Goal: Information Seeking & Learning: Learn about a topic

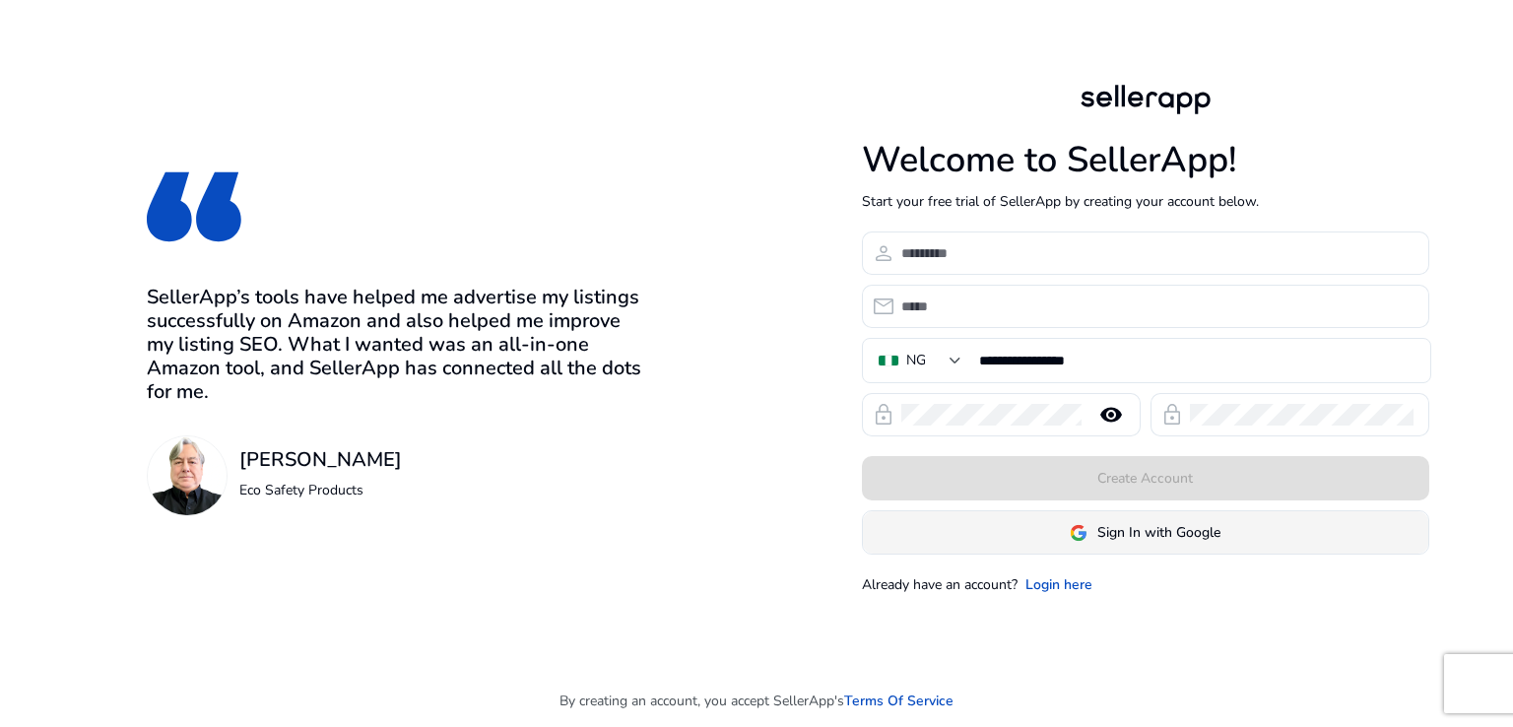
click at [1017, 529] on span at bounding box center [1145, 532] width 565 height 47
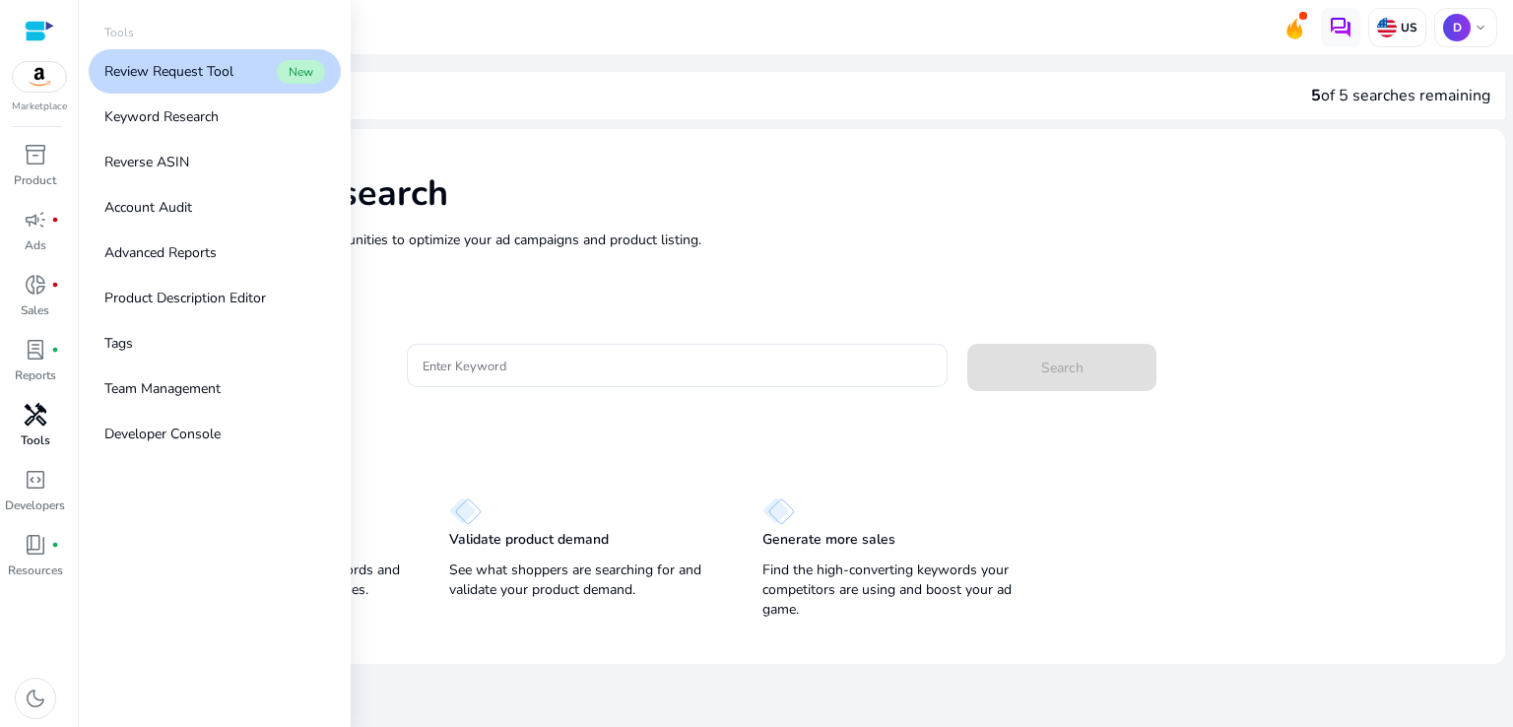
click at [32, 423] on span "handyman" at bounding box center [36, 415] width 24 height 24
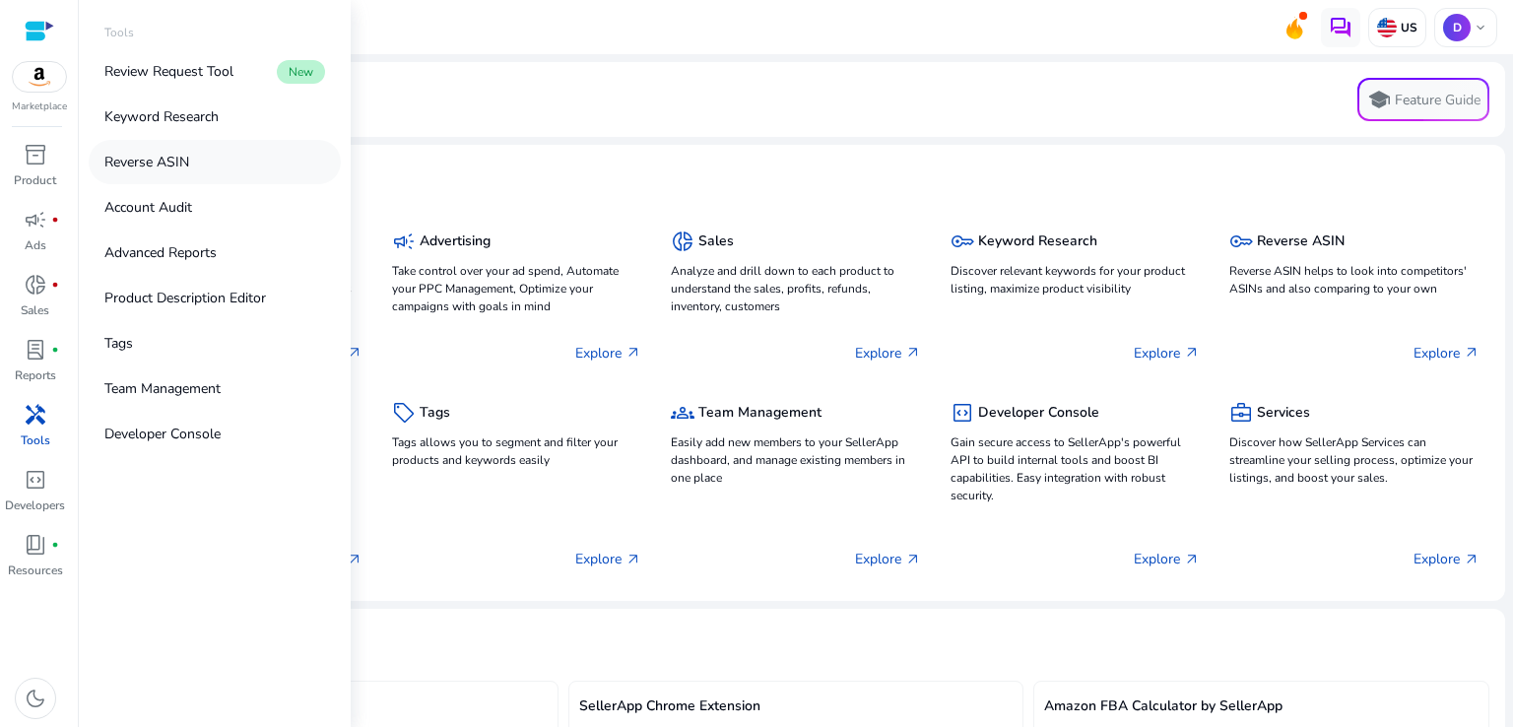
click at [222, 156] on link "Reverse ASIN" at bounding box center [215, 162] width 252 height 44
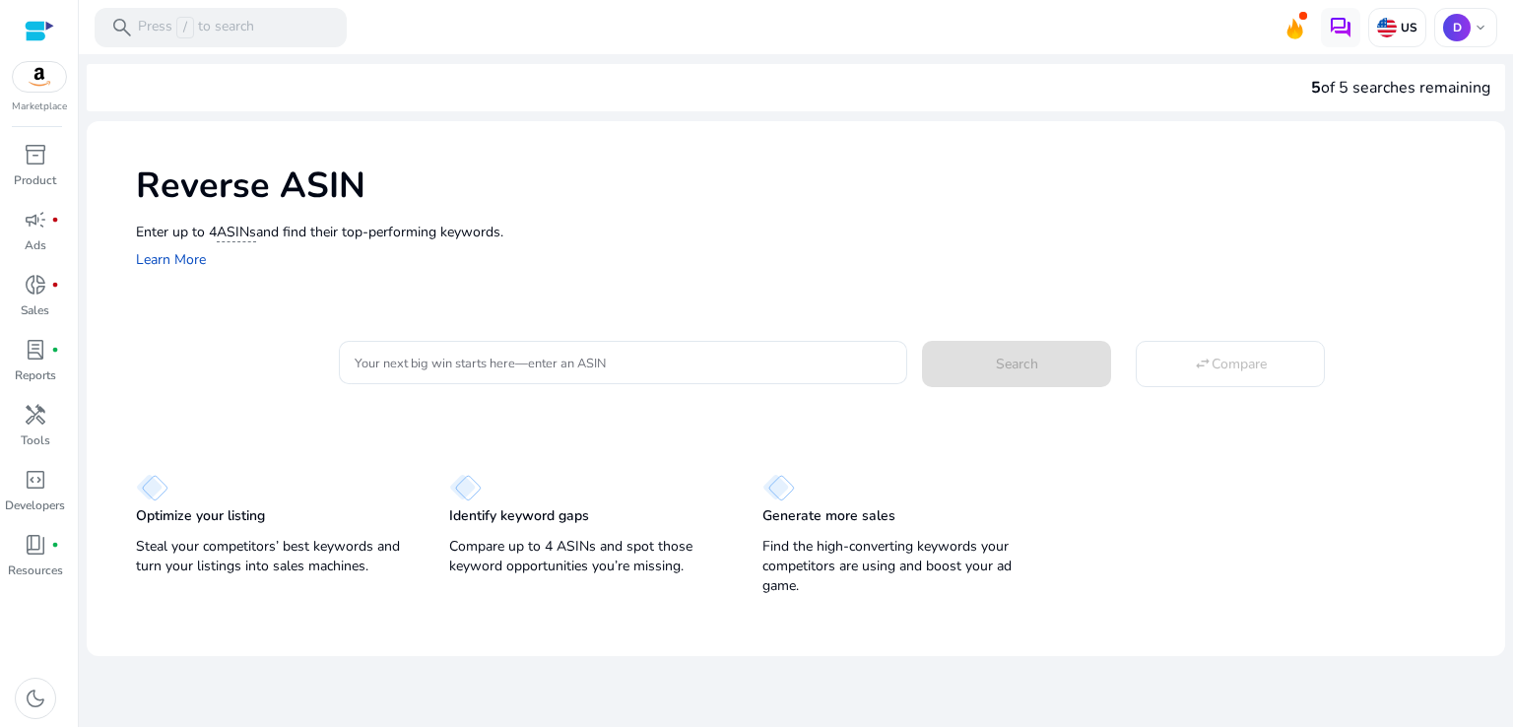
click at [493, 273] on div "Reverse ASIN Enter up to 4 ASINs and find their top-performing keywords. Learn …" at bounding box center [796, 215] width 1419 height 189
click at [480, 375] on div at bounding box center [623, 362] width 537 height 43
click at [9, 289] on div "donut_small fiber_manual_record" at bounding box center [35, 285] width 55 height 32
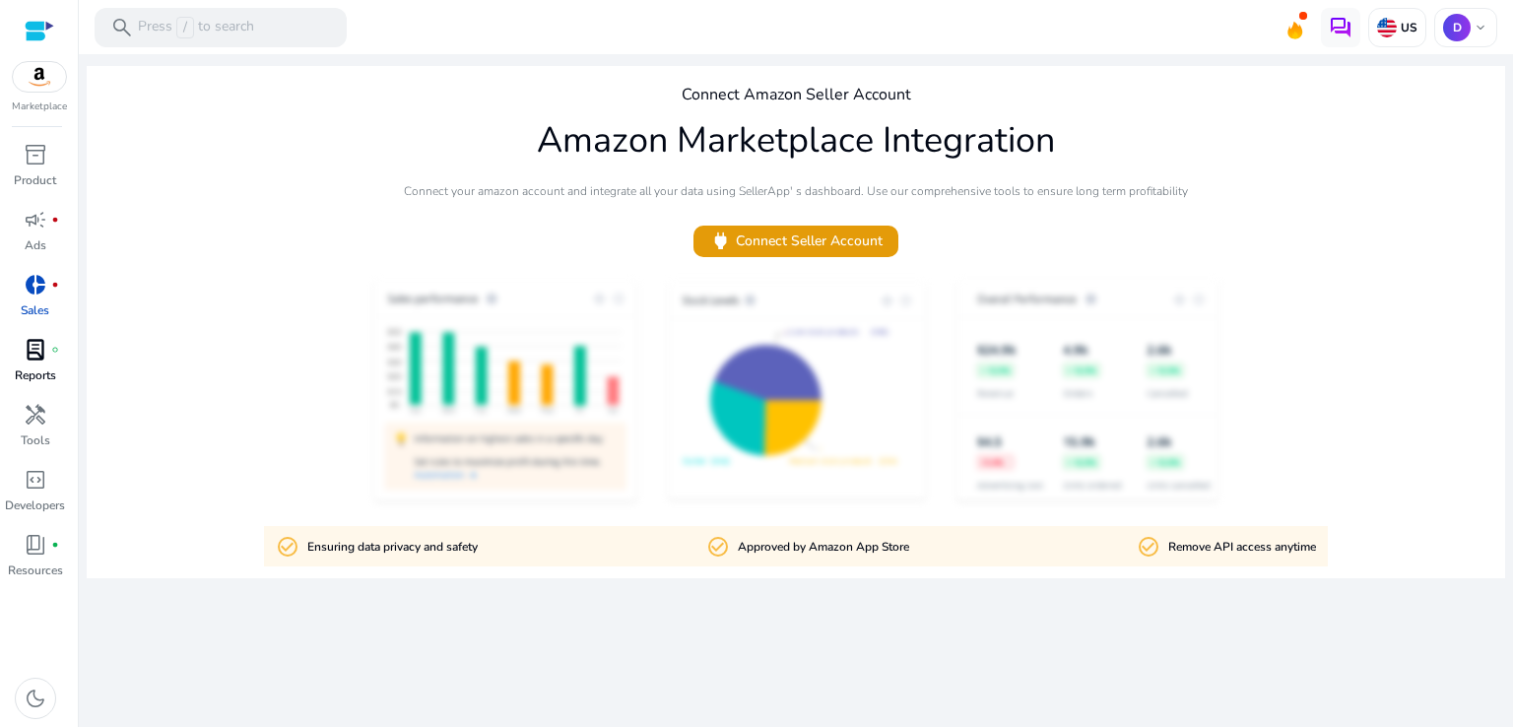
click at [34, 348] on span "lab_profile" at bounding box center [36, 350] width 24 height 24
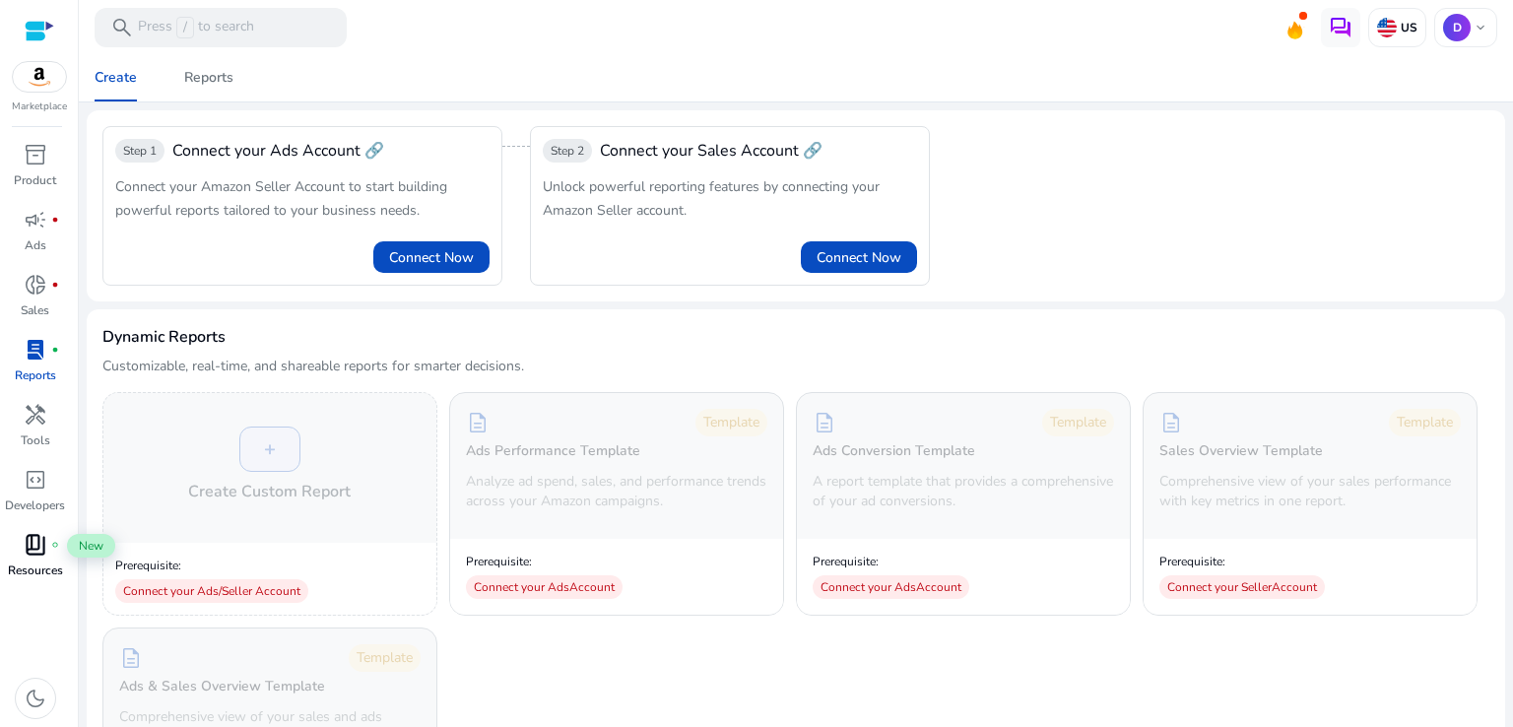
click at [25, 559] on div "book_4 fiber_manual_record" at bounding box center [35, 545] width 55 height 32
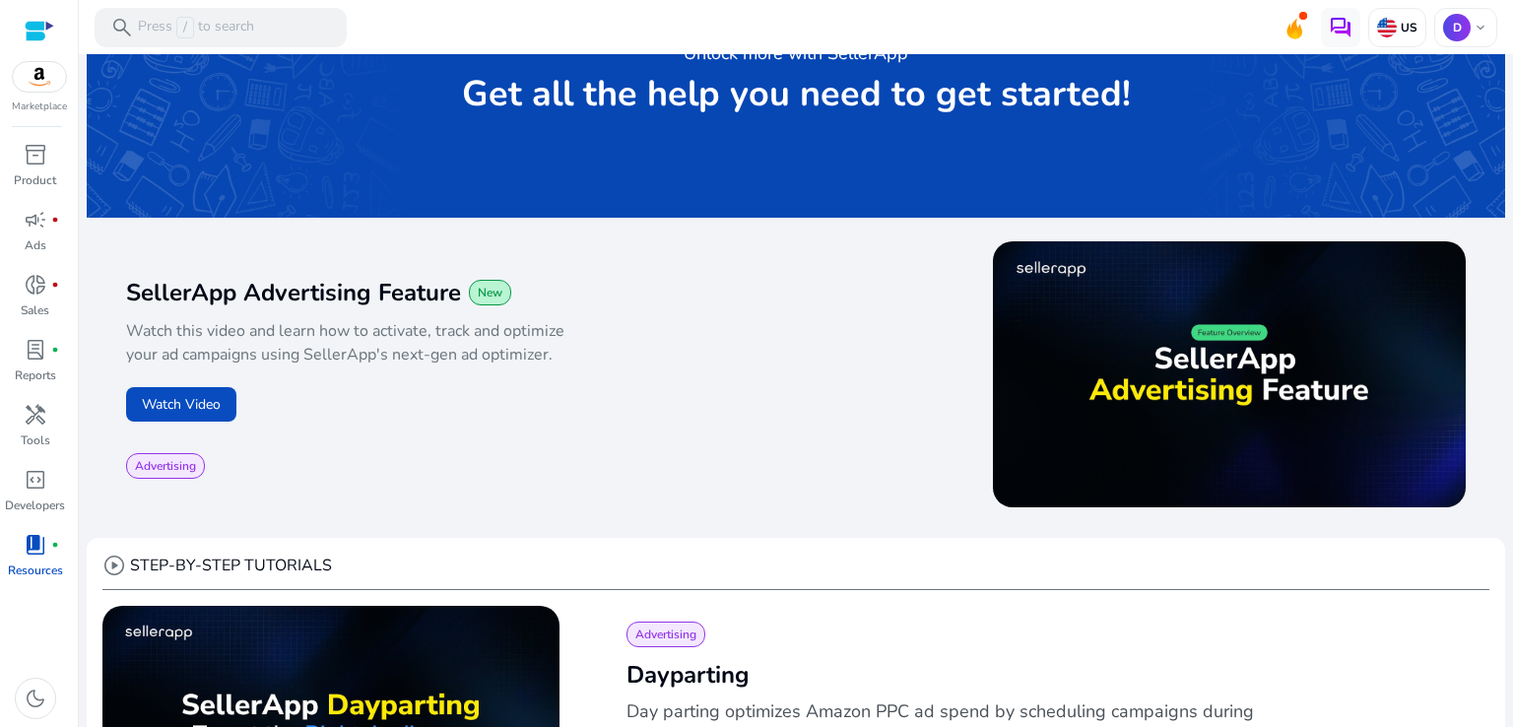
scroll to position [133, 0]
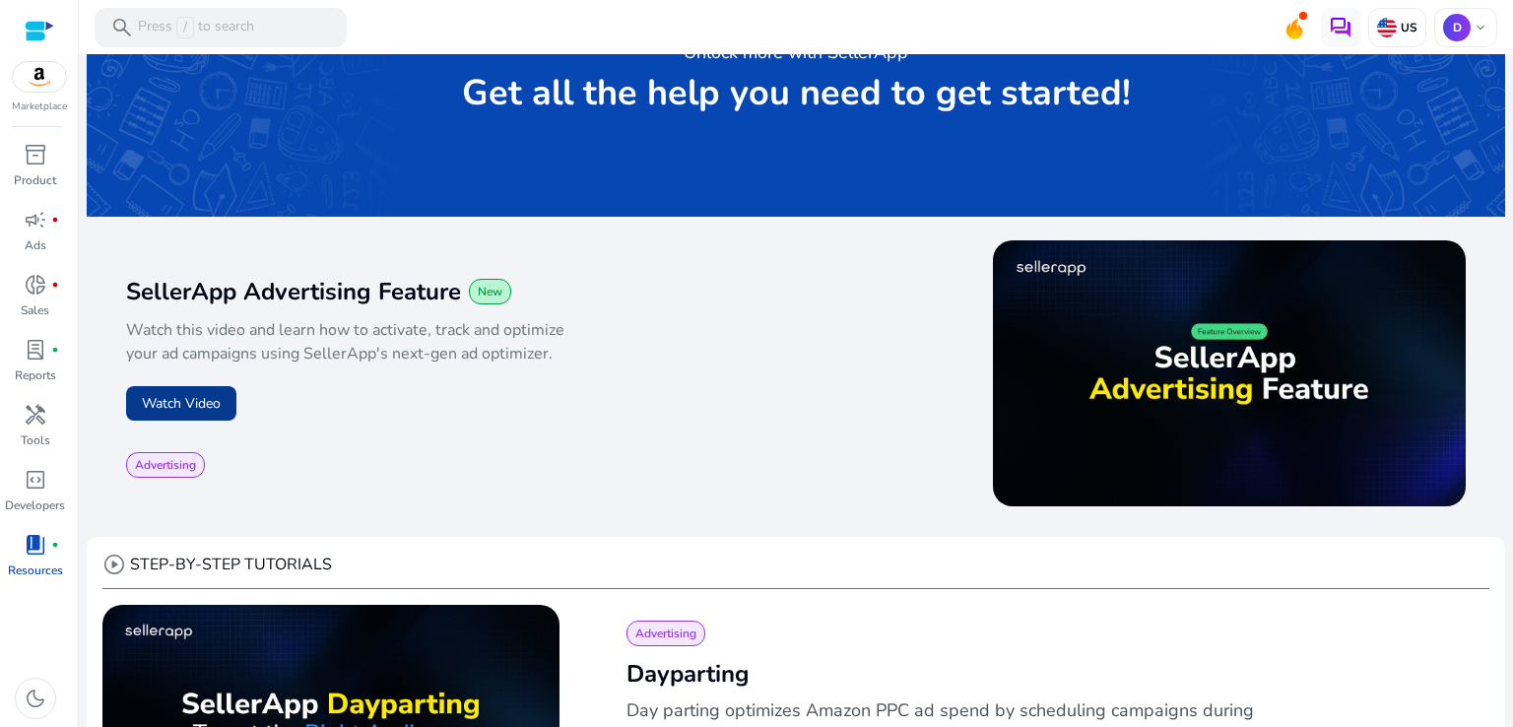
click at [166, 391] on button "Watch Video" at bounding box center [181, 403] width 110 height 34
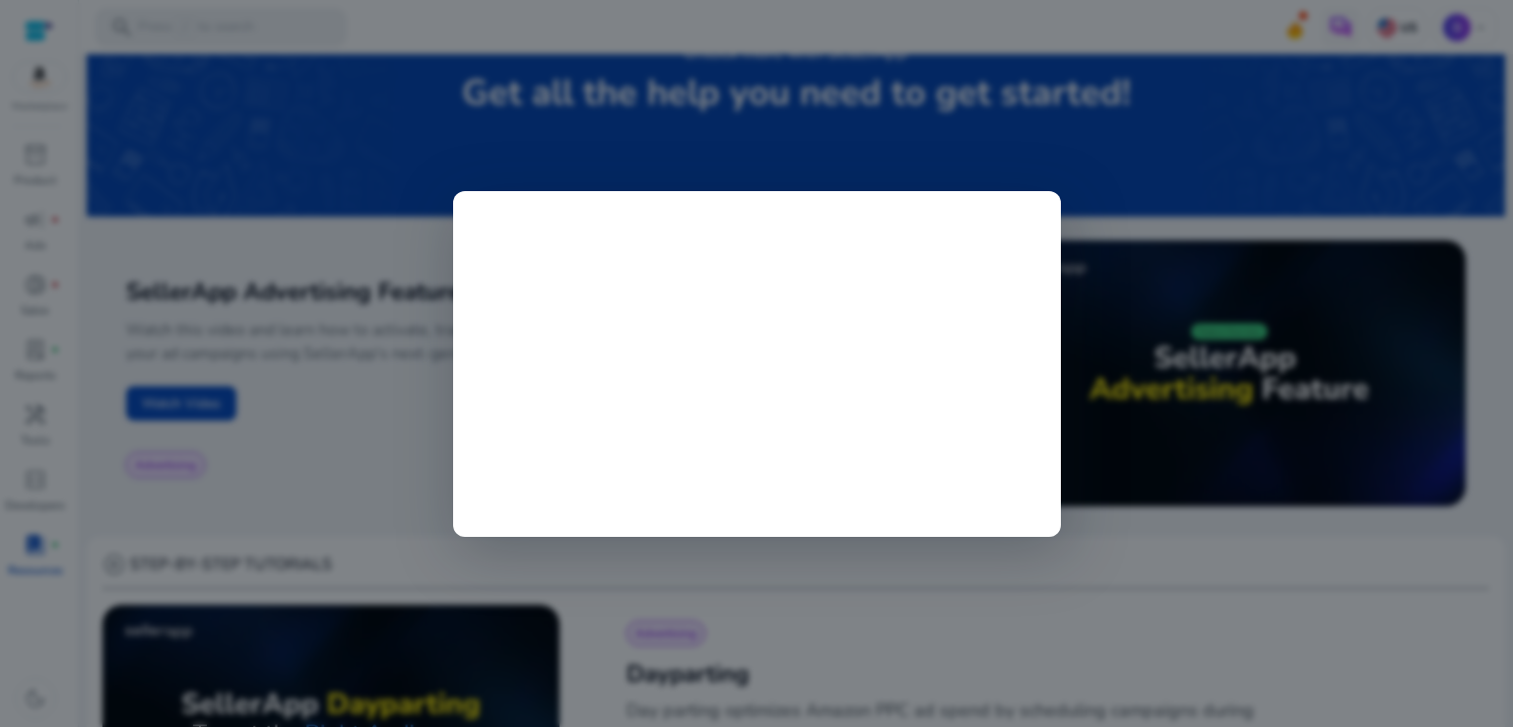
click at [1099, 93] on div at bounding box center [756, 363] width 1513 height 727
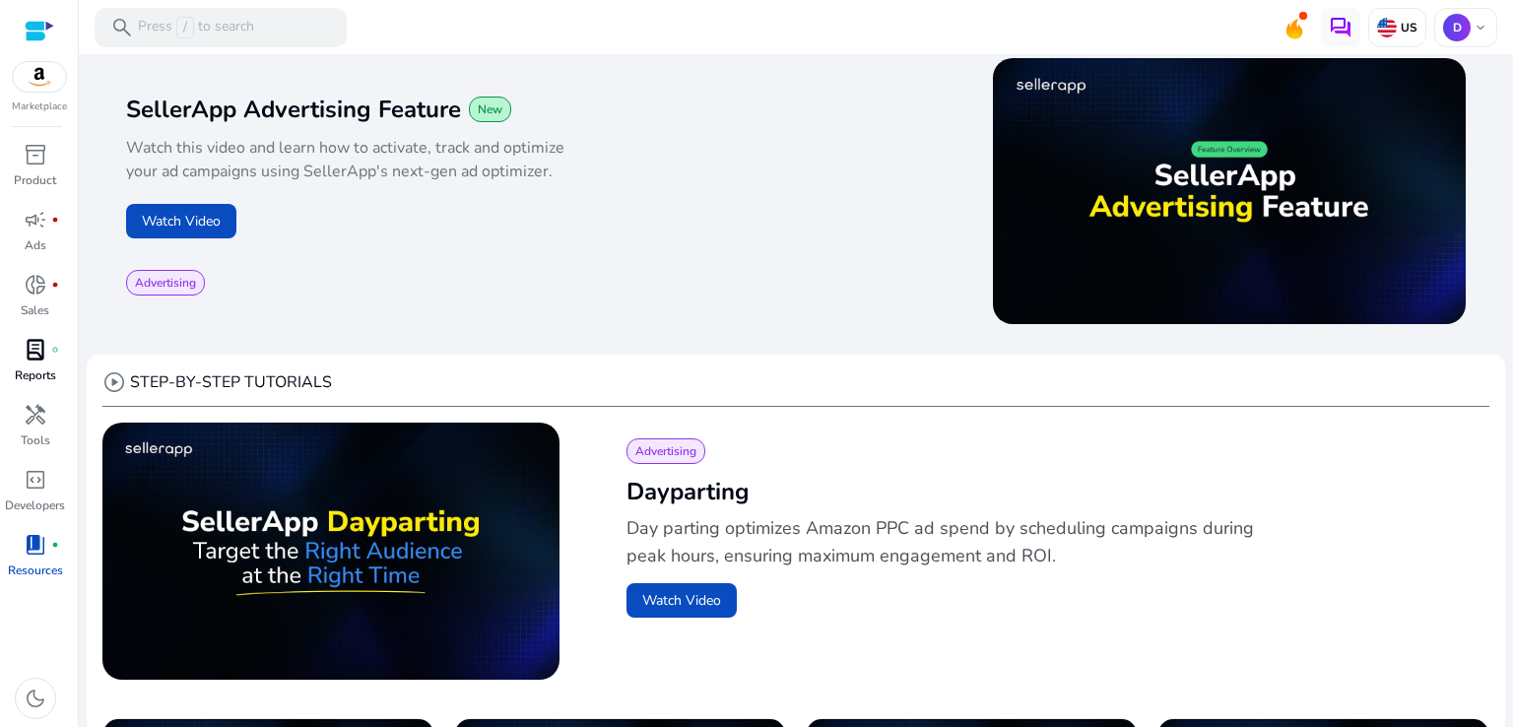
scroll to position [307, 0]
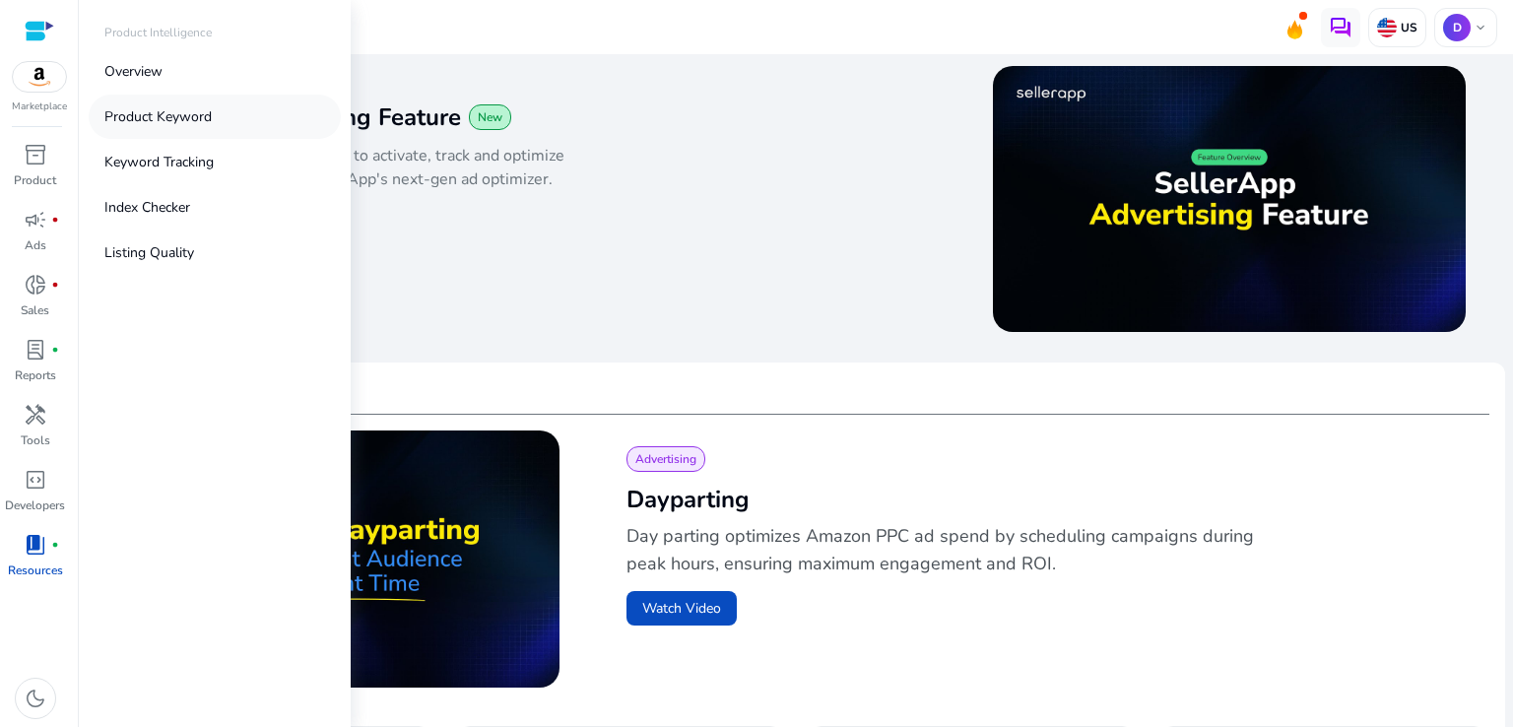
click at [159, 130] on link "Product Keyword" at bounding box center [215, 117] width 252 height 44
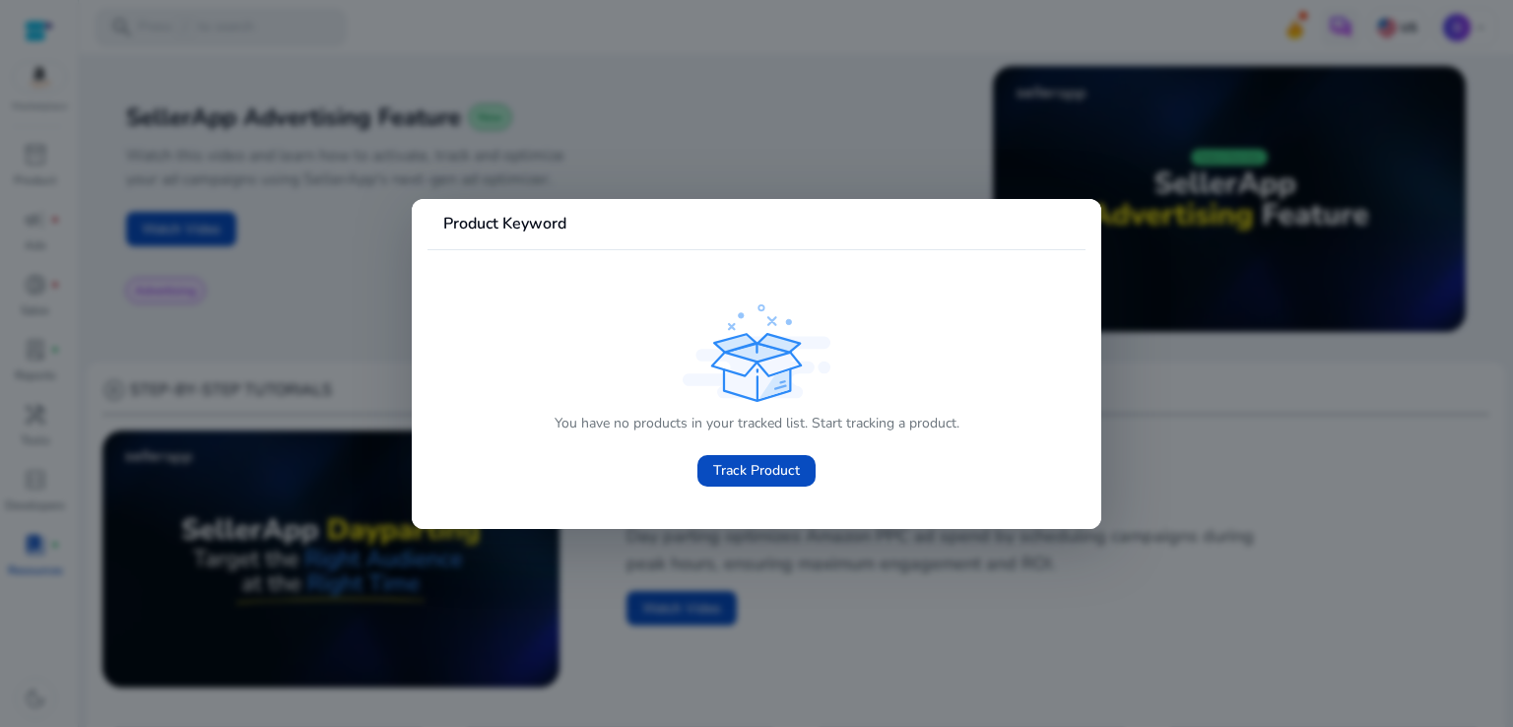
click at [1159, 387] on div at bounding box center [756, 363] width 1513 height 727
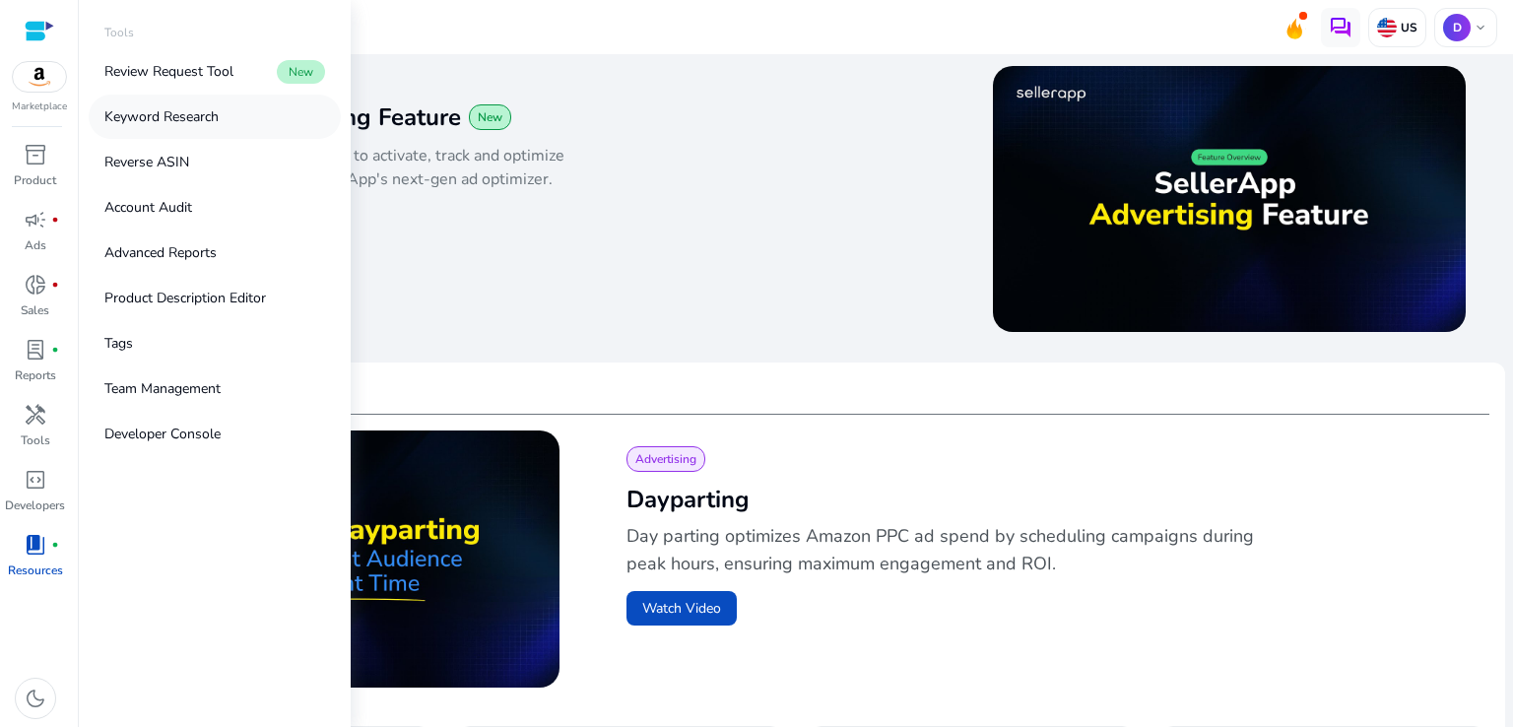
click at [160, 111] on p "Keyword Research" at bounding box center [161, 116] width 114 height 21
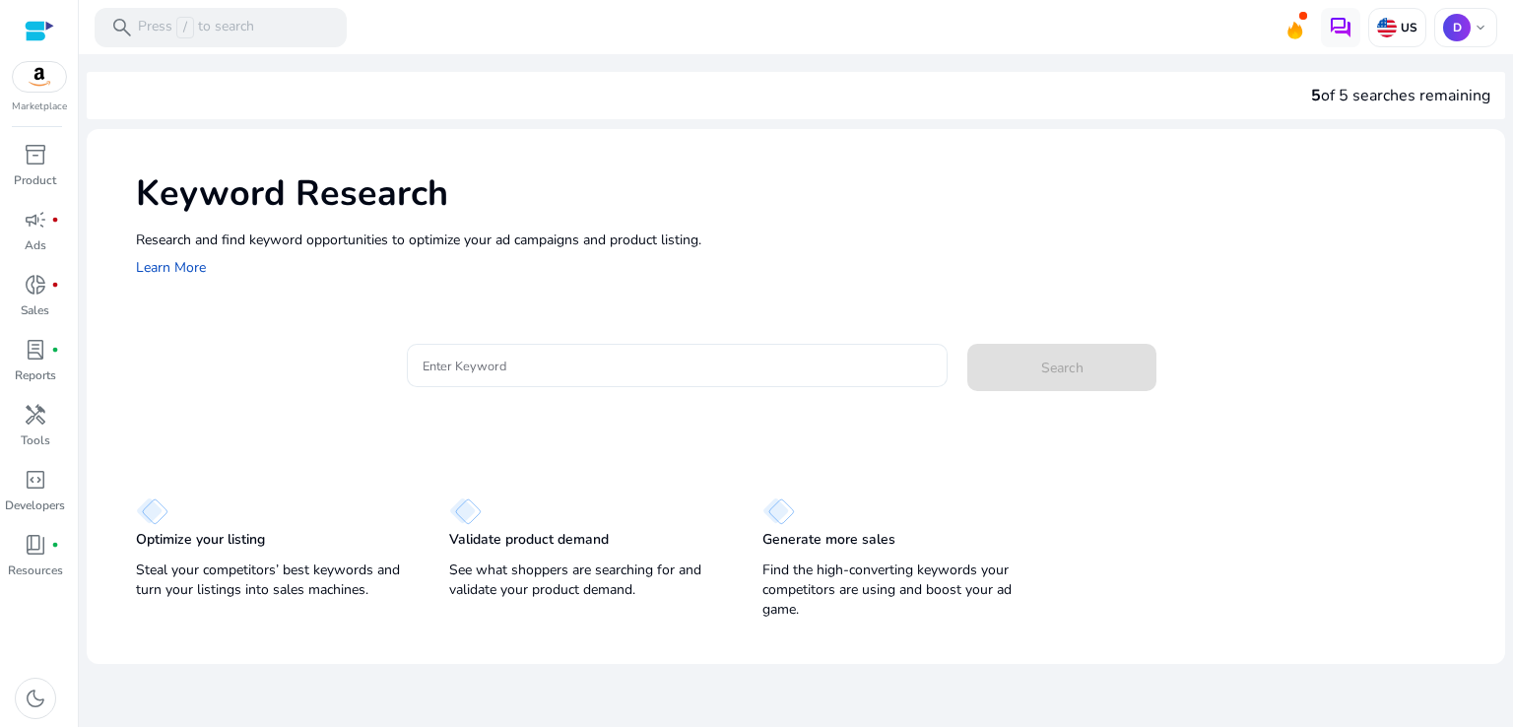
click at [603, 379] on div at bounding box center [678, 365] width 510 height 43
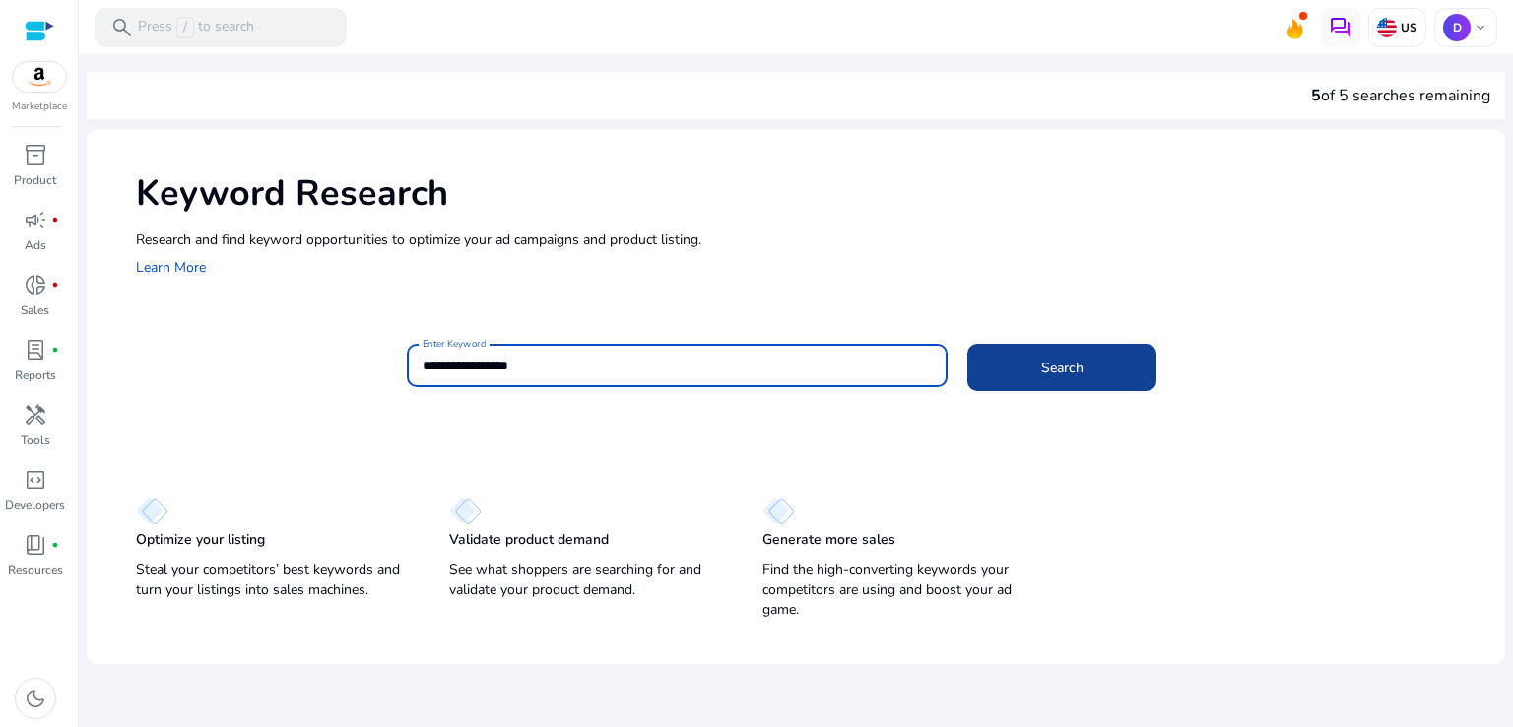
type input "**********"
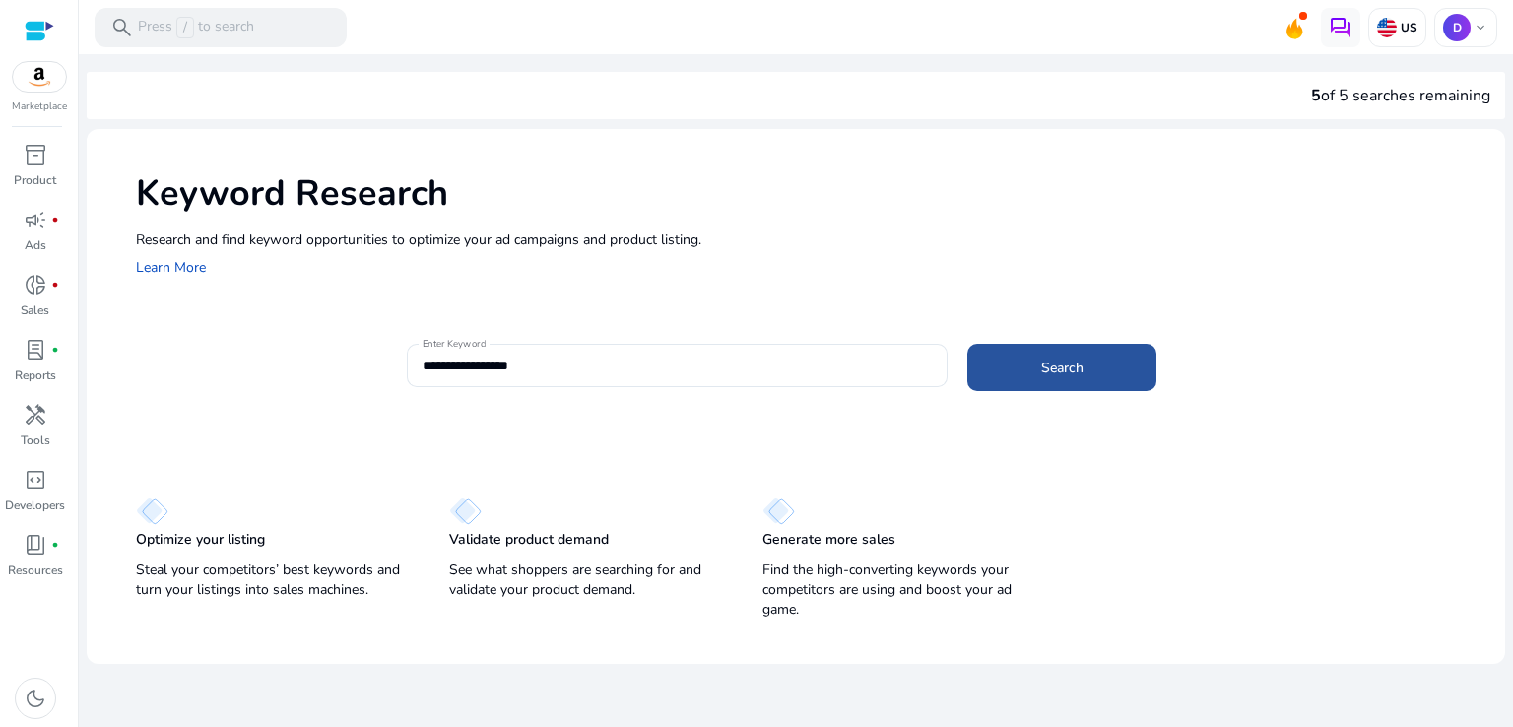
click at [1030, 377] on span at bounding box center [1061, 367] width 189 height 47
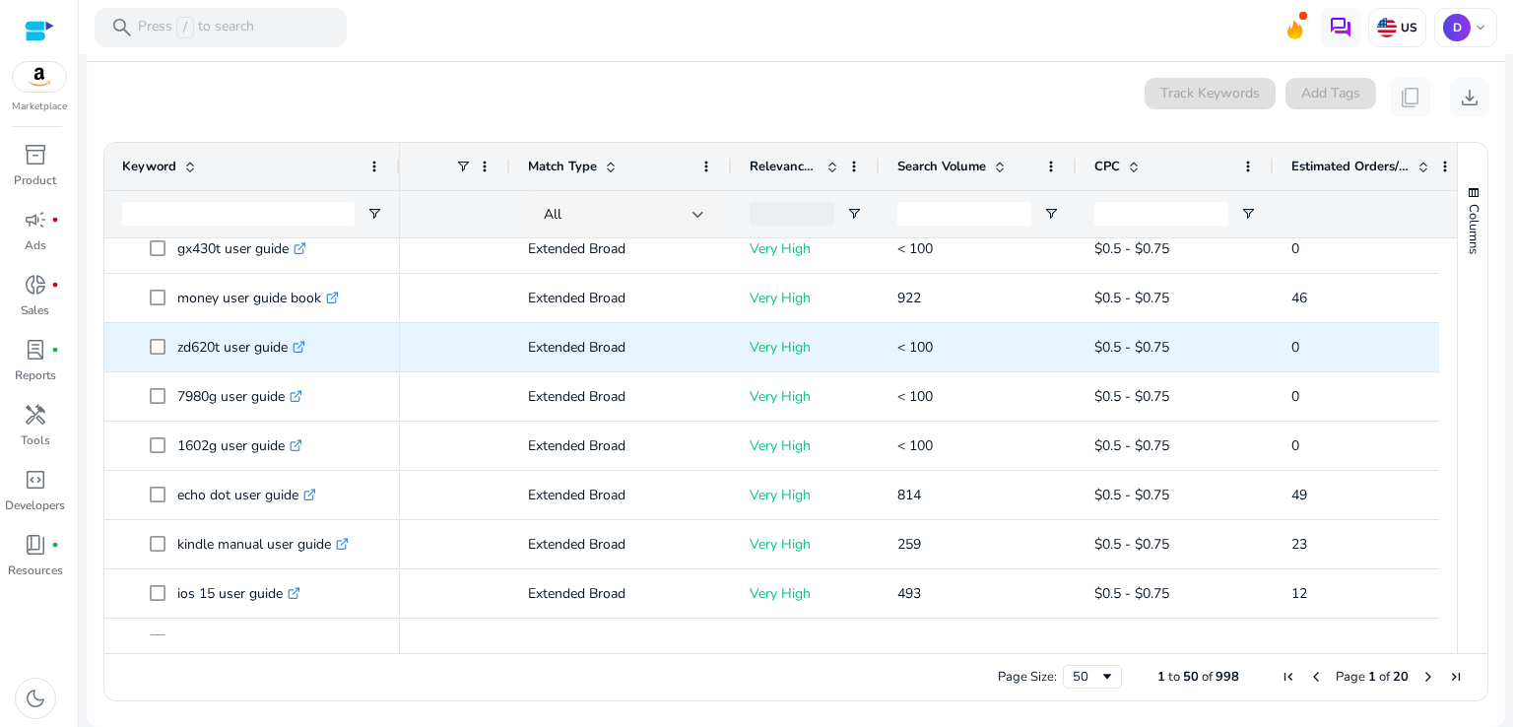
scroll to position [1697, 0]
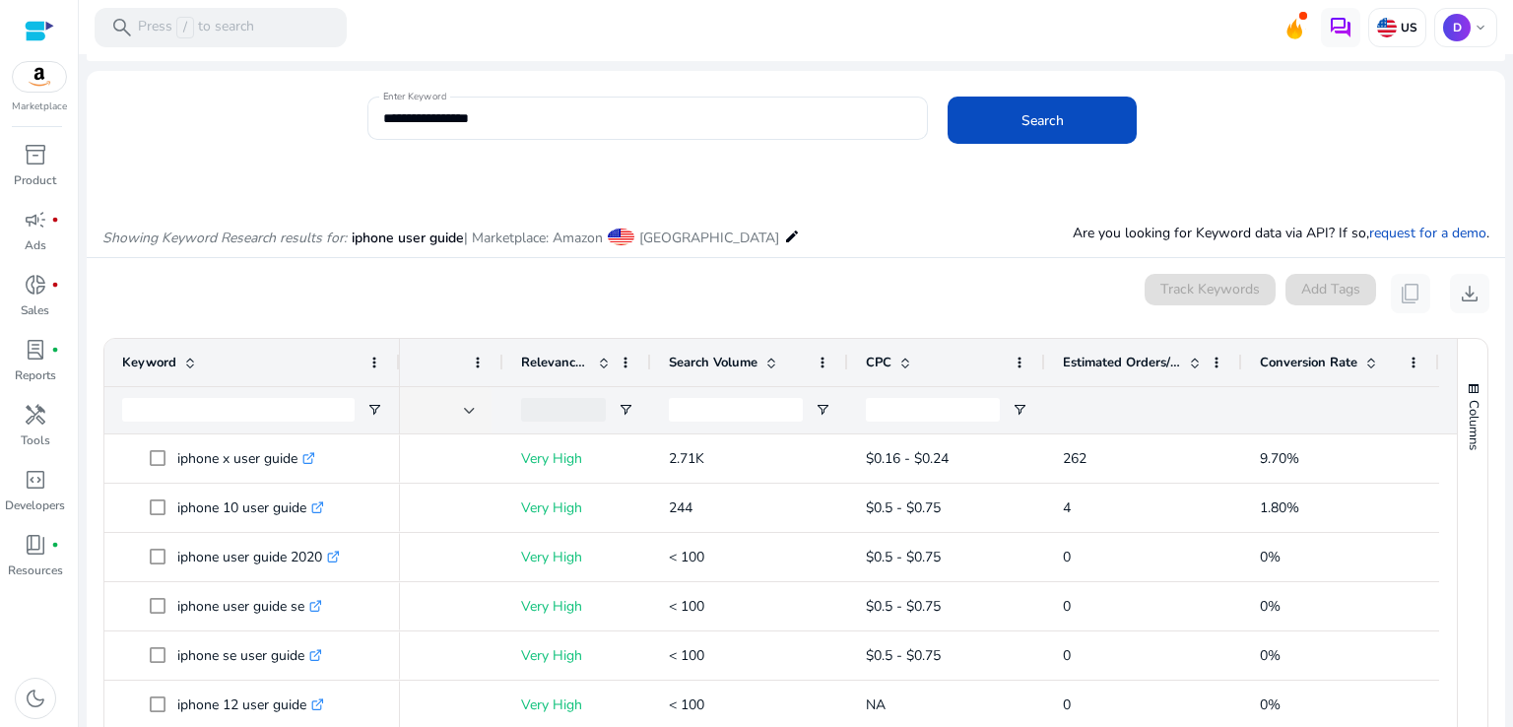
scroll to position [69, 0]
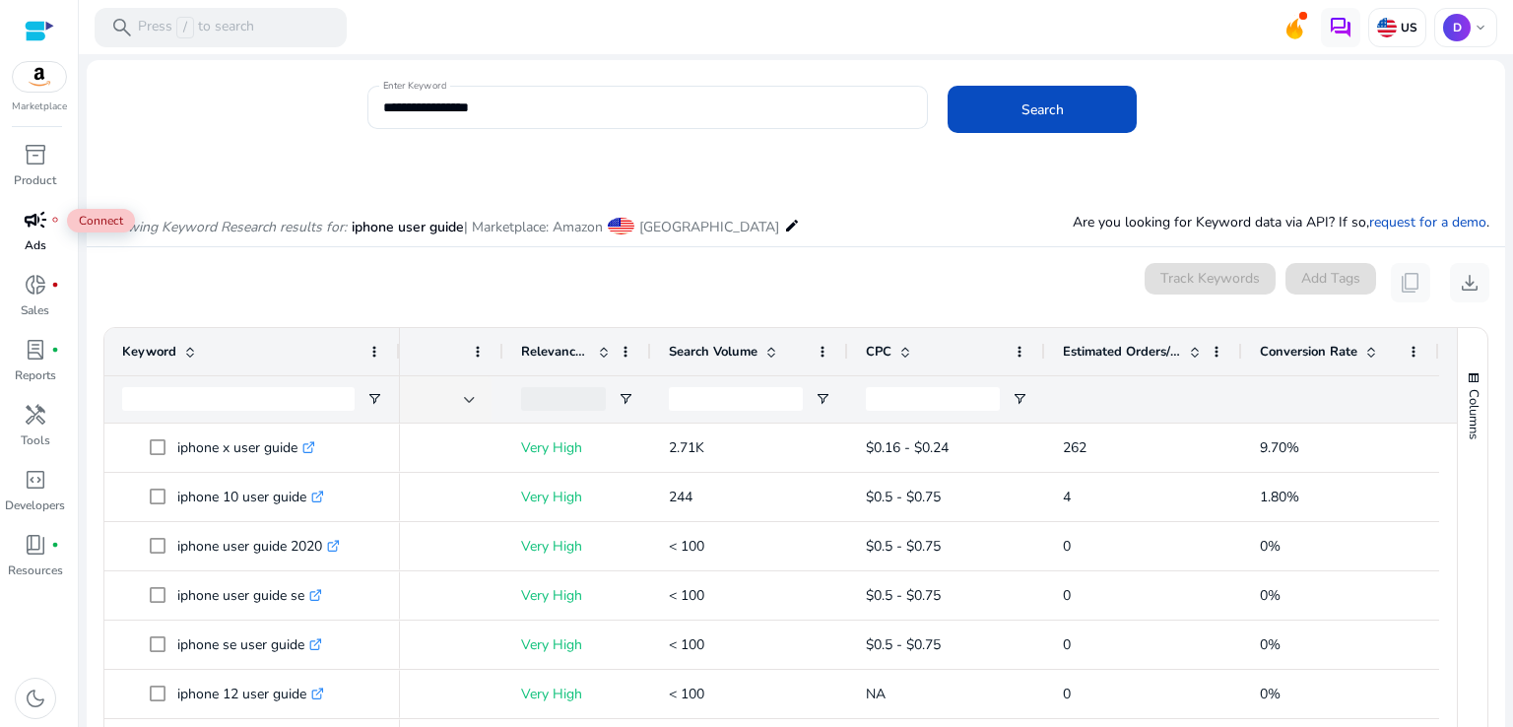
click at [40, 229] on span "campaign" at bounding box center [36, 220] width 24 height 24
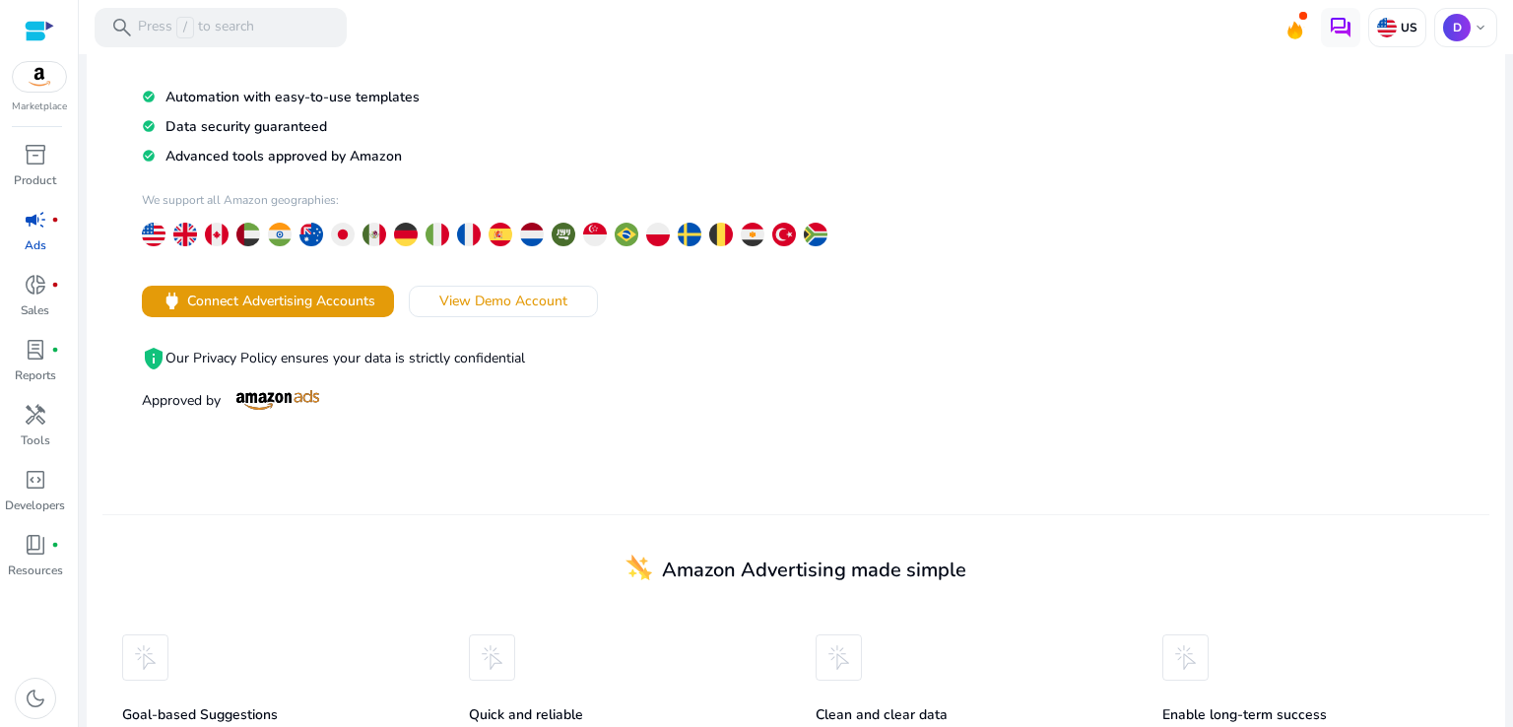
scroll to position [205, 0]
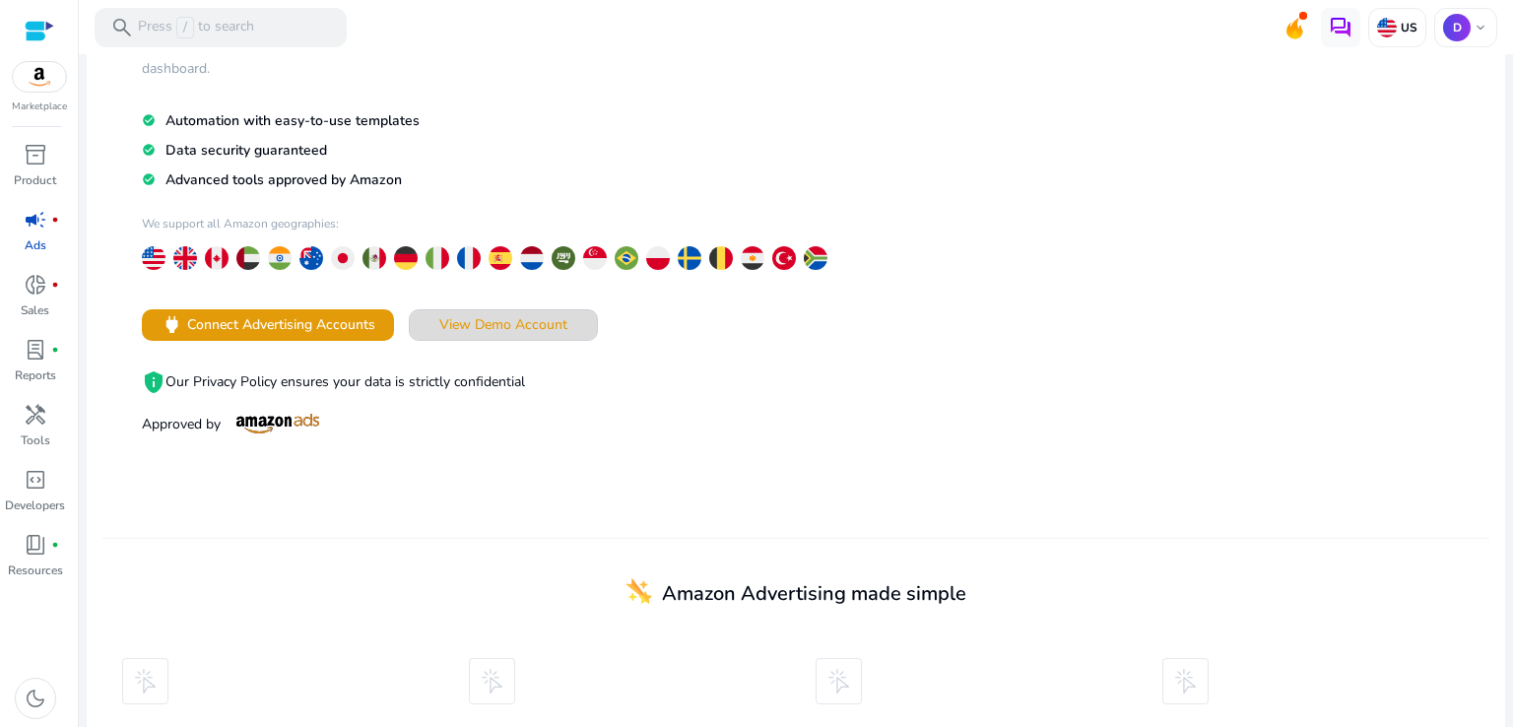
click at [514, 335] on span at bounding box center [503, 324] width 187 height 47
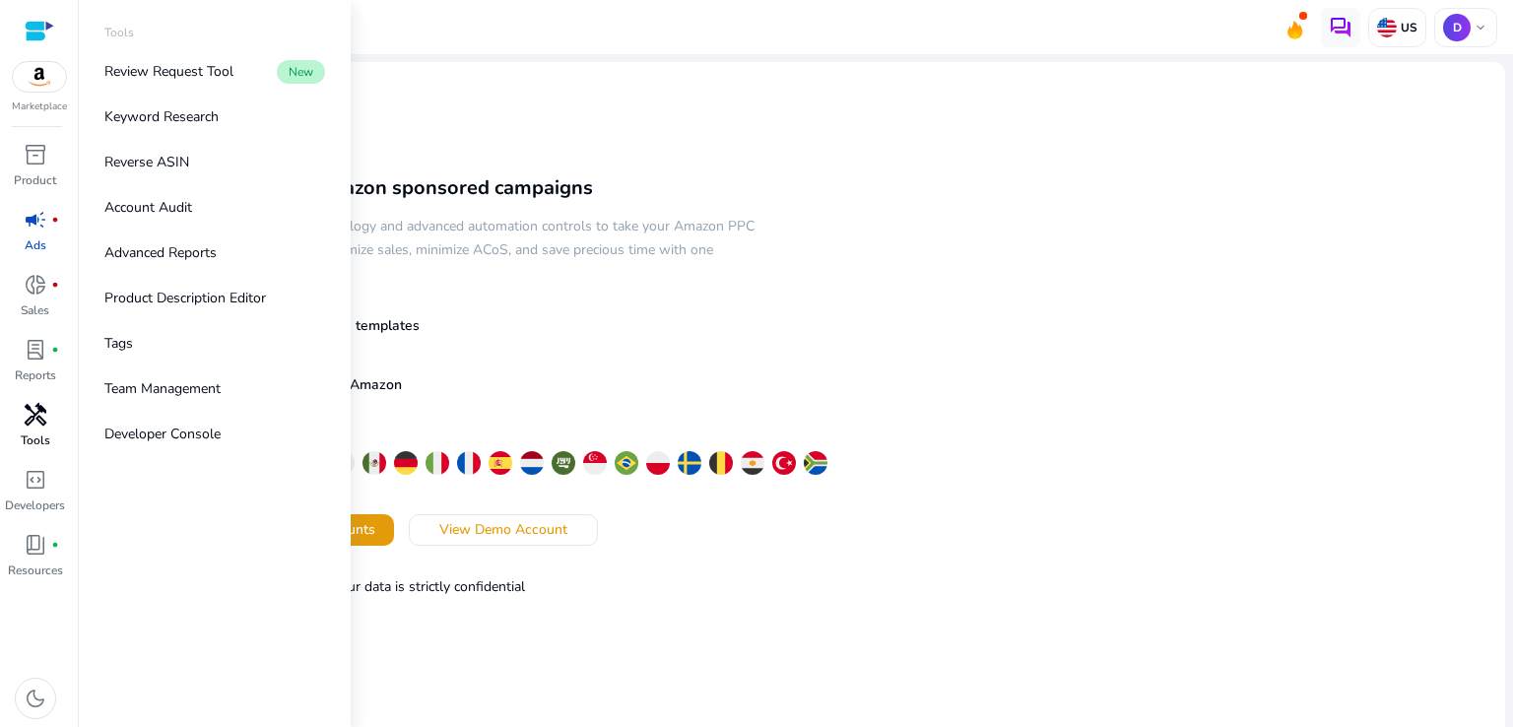
click at [42, 425] on span "handyman" at bounding box center [36, 415] width 24 height 24
